Goal: Find specific page/section: Find specific page/section

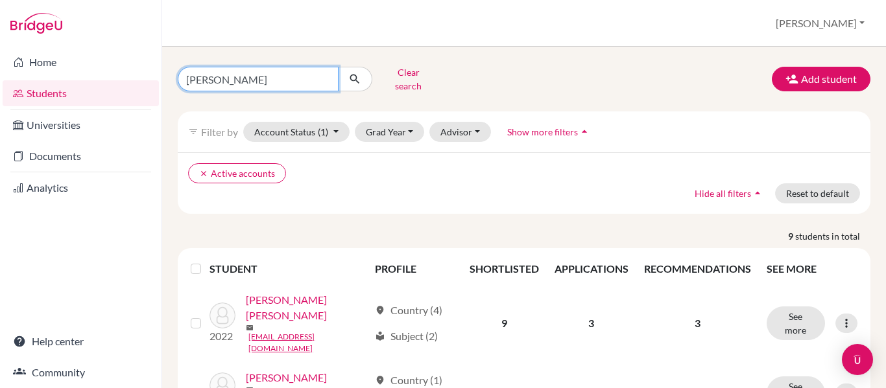
click at [229, 77] on input "[PERSON_NAME]" at bounding box center [258, 79] width 161 height 25
type input "s"
type input "prats"
click button "submit" at bounding box center [355, 79] width 34 height 25
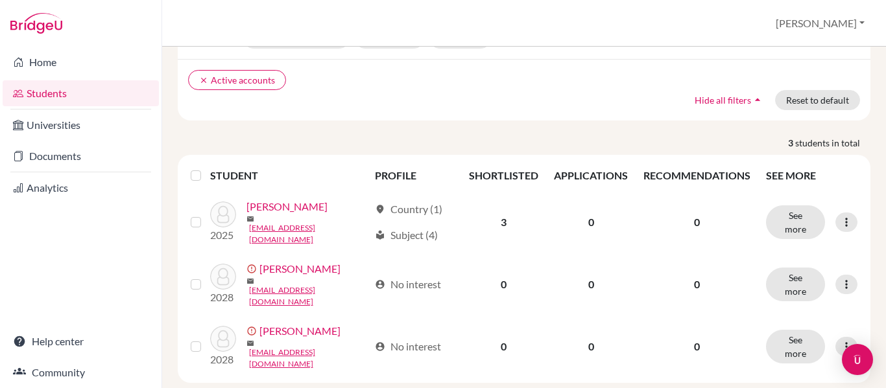
scroll to position [95, 0]
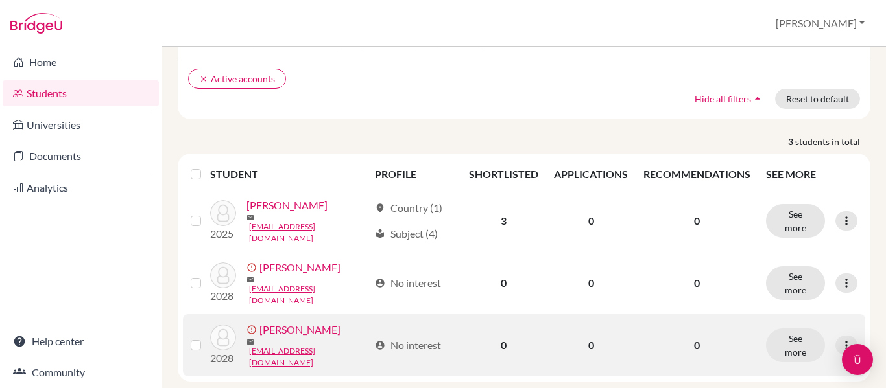
click at [270, 322] on link "[PERSON_NAME]" at bounding box center [299, 330] width 81 height 16
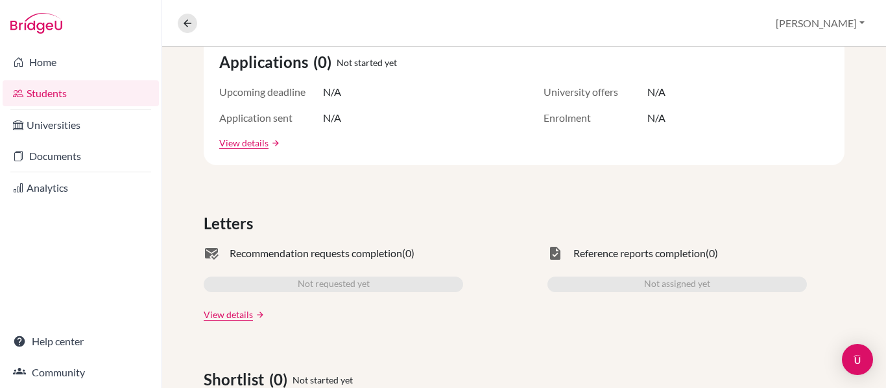
scroll to position [20, 0]
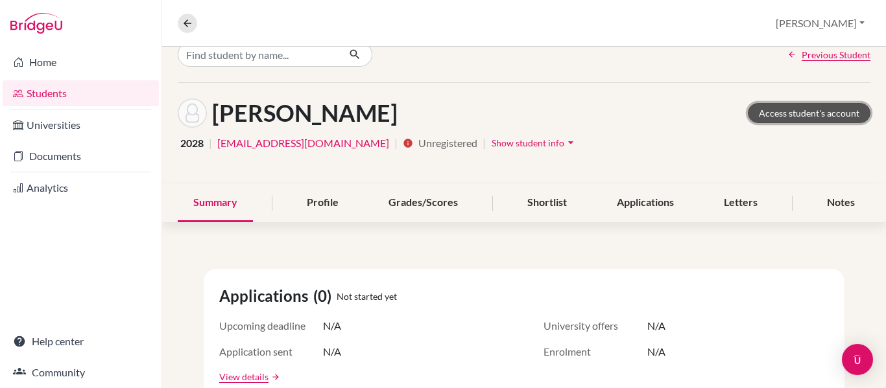
click at [781, 115] on link "Access student's account" at bounding box center [809, 113] width 123 height 20
